Goal: Information Seeking & Learning: Learn about a topic

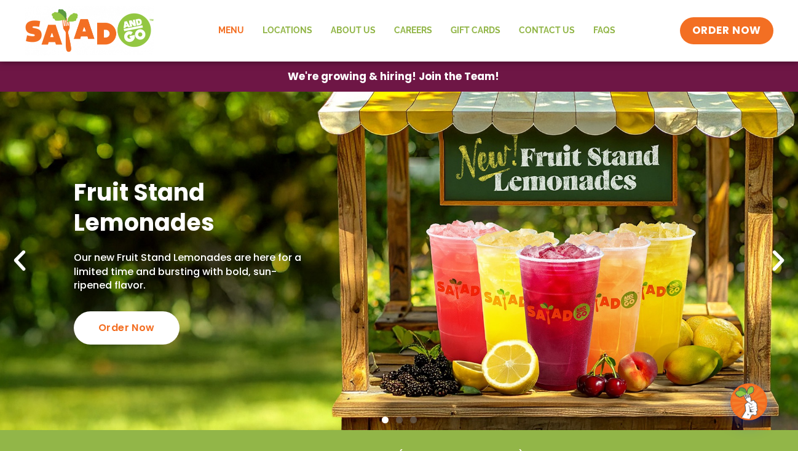
click at [242, 34] on link "Menu" at bounding box center [231, 31] width 44 height 28
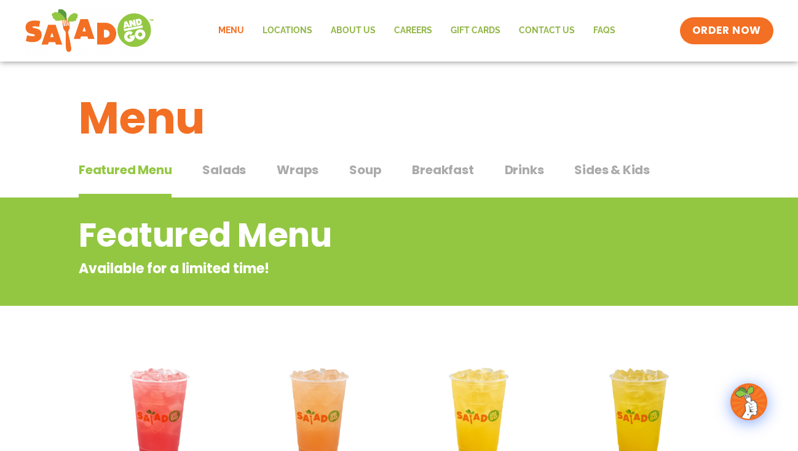
click at [227, 175] on span "Salads" at bounding box center [224, 170] width 44 height 18
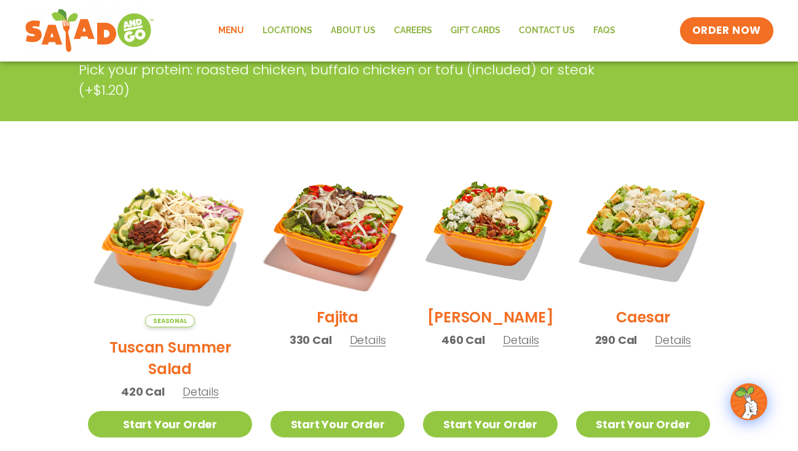
scroll to position [246, 0]
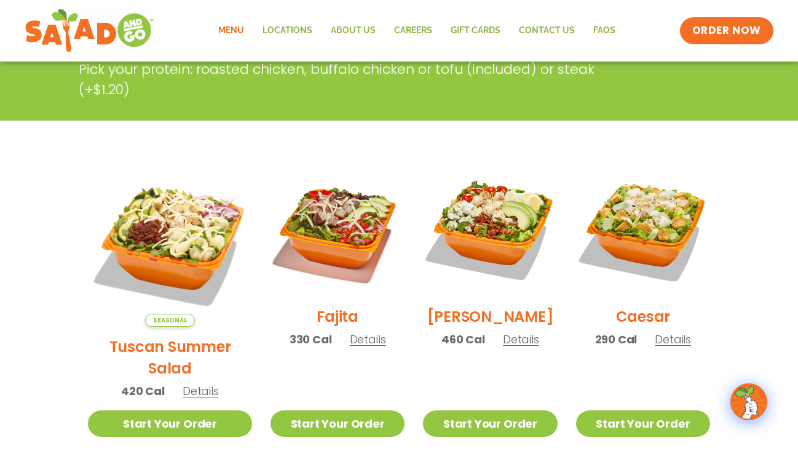
click at [153, 336] on h2 "Tuscan Summer Salad" at bounding box center [170, 357] width 164 height 43
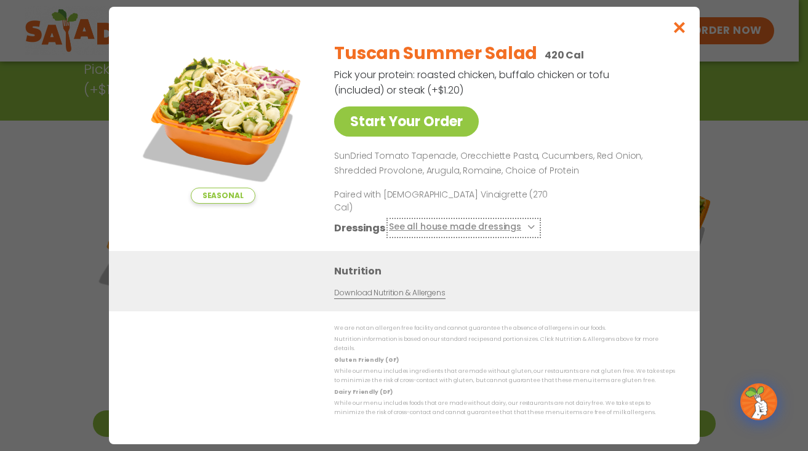
click at [525, 228] on button "See all house made dressings" at bounding box center [462, 227] width 149 height 15
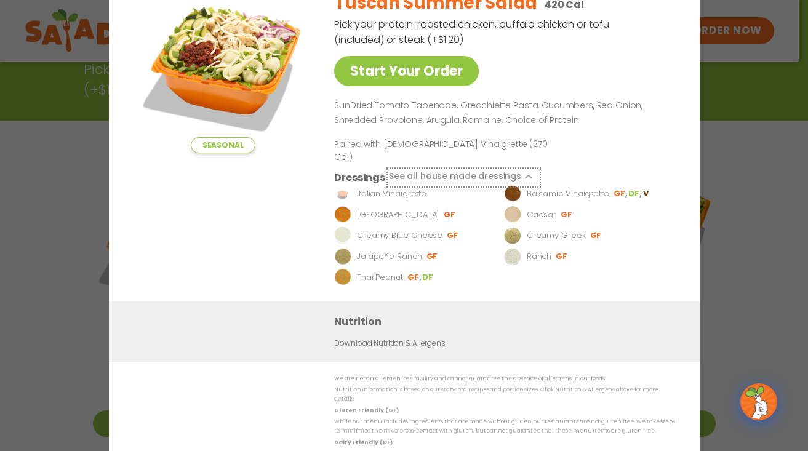
click at [521, 171] on button "See all house made dressings" at bounding box center [462, 177] width 149 height 15
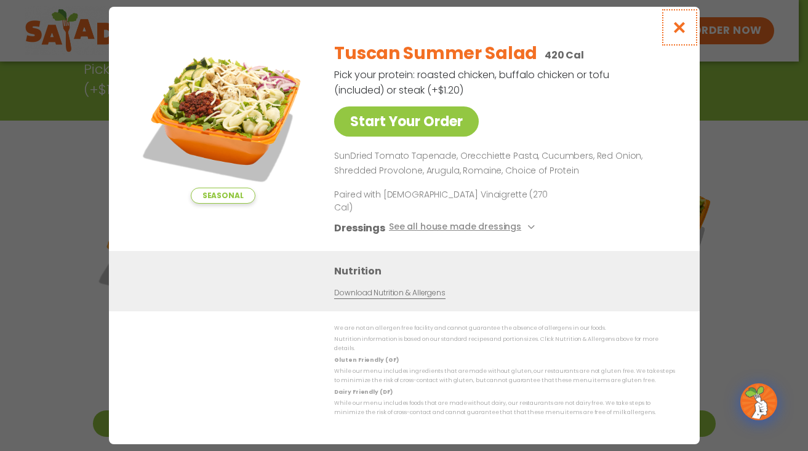
click at [678, 34] on icon "Close modal" at bounding box center [678, 27] width 15 height 13
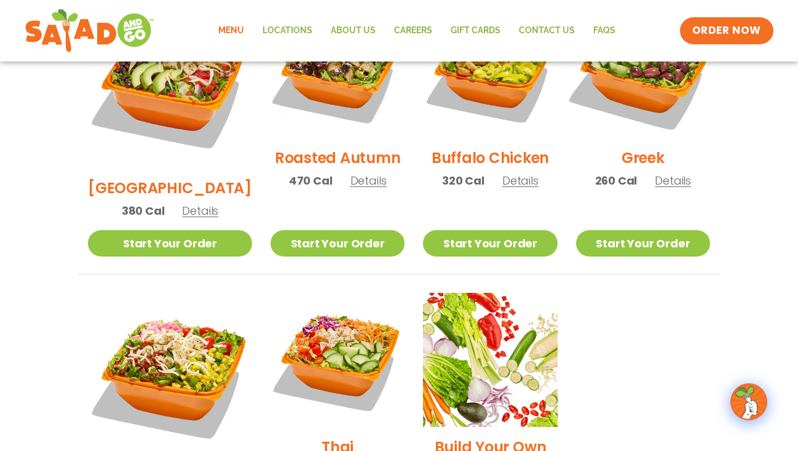
scroll to position [738, 0]
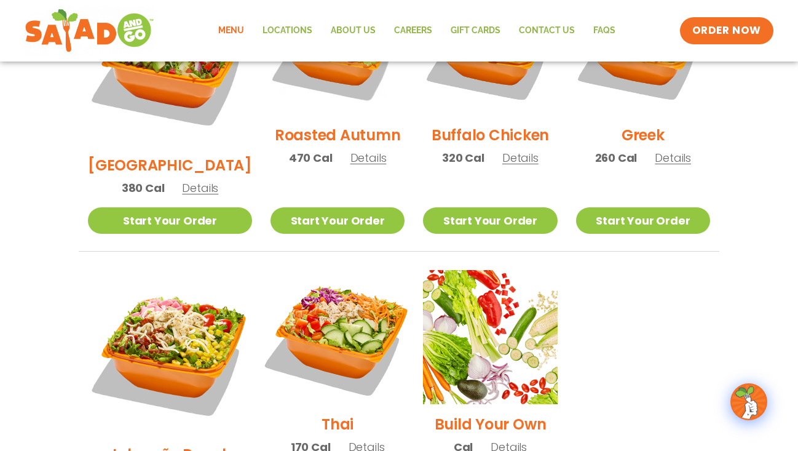
click at [301, 311] on img at bounding box center [337, 336] width 157 height 157
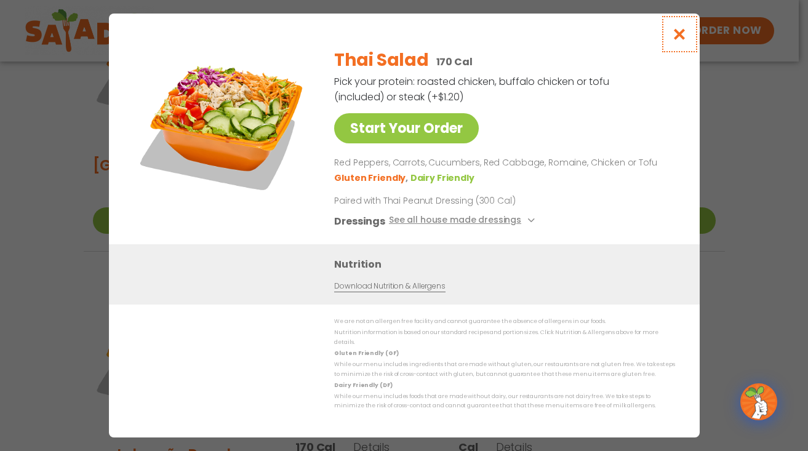
click at [677, 31] on icon "Close modal" at bounding box center [678, 34] width 15 height 13
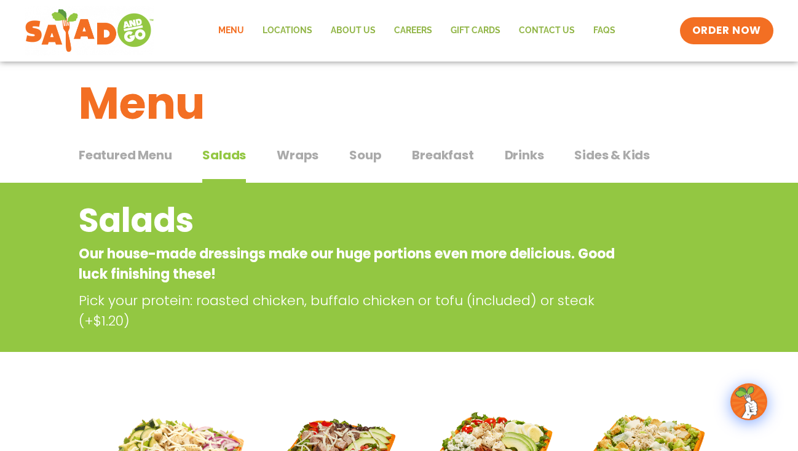
scroll to position [0, 0]
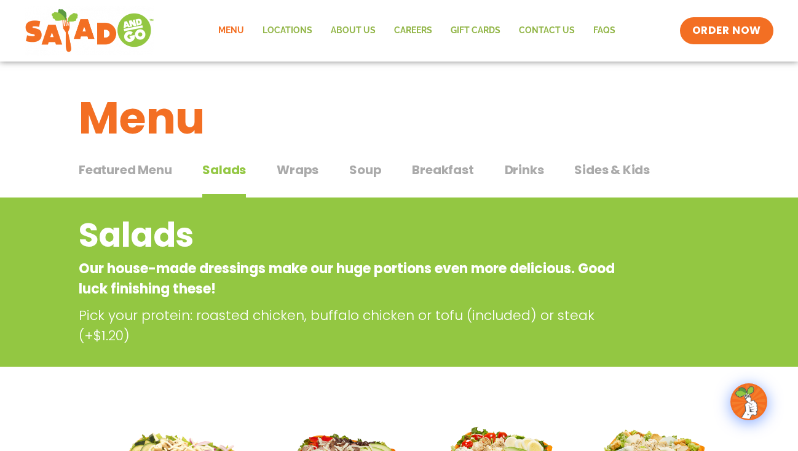
click at [294, 174] on span "Wraps" at bounding box center [298, 170] width 42 height 18
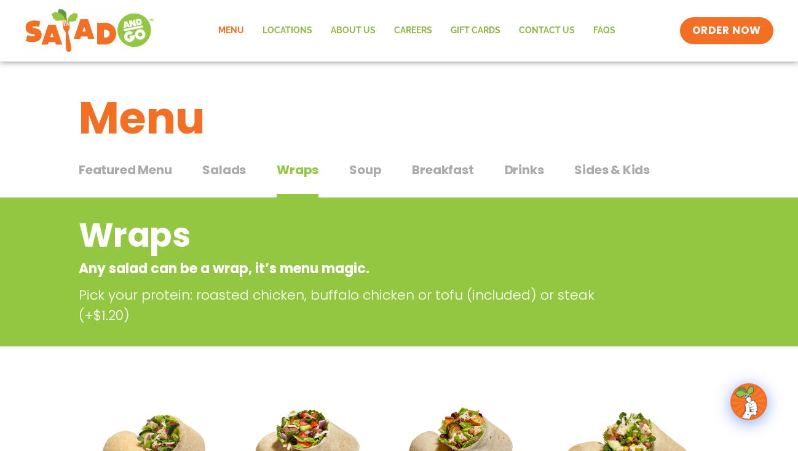
click at [370, 168] on span "Soup" at bounding box center [365, 170] width 32 height 18
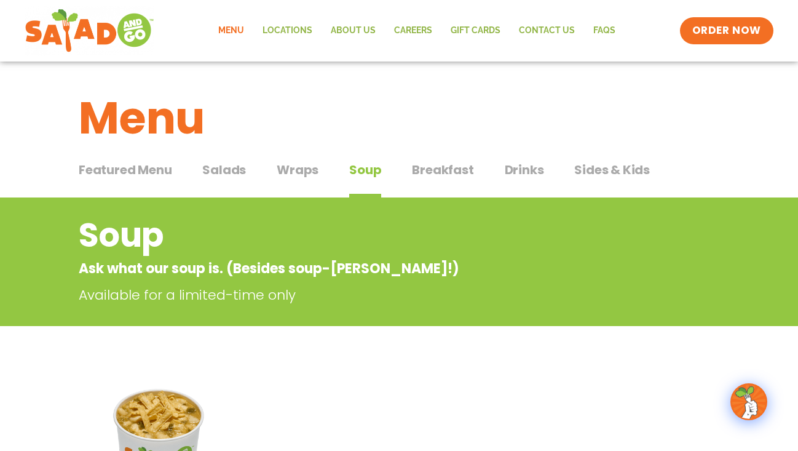
click at [228, 178] on span "Salads" at bounding box center [224, 170] width 44 height 18
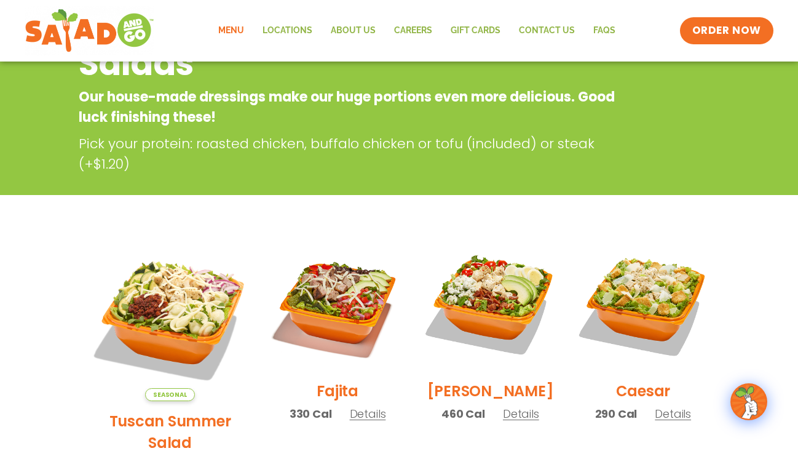
scroll to position [171, 0]
